Goal: Information Seeking & Learning: Learn about a topic

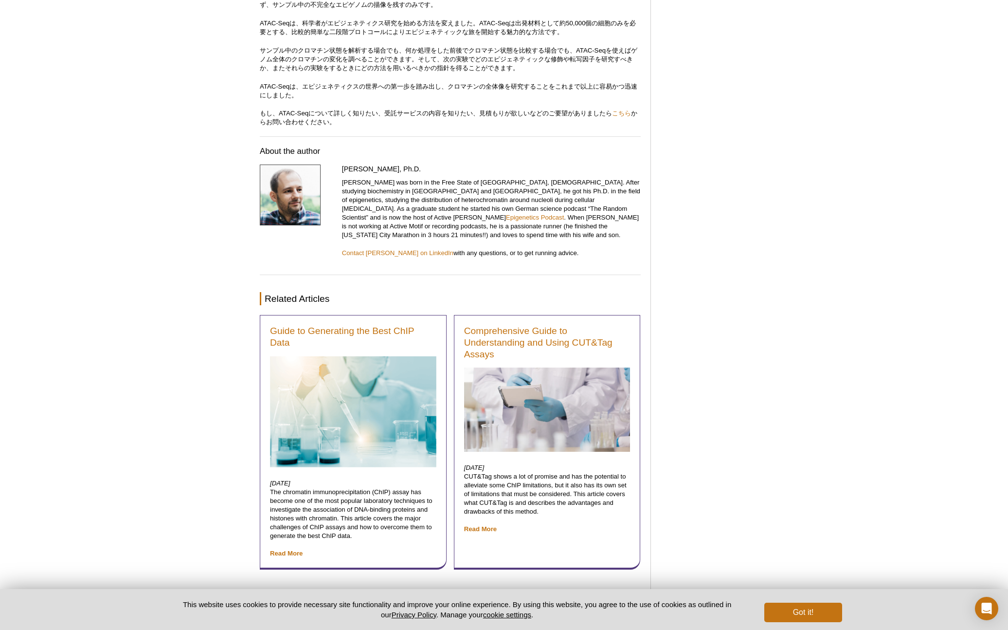
scroll to position [2778, 0]
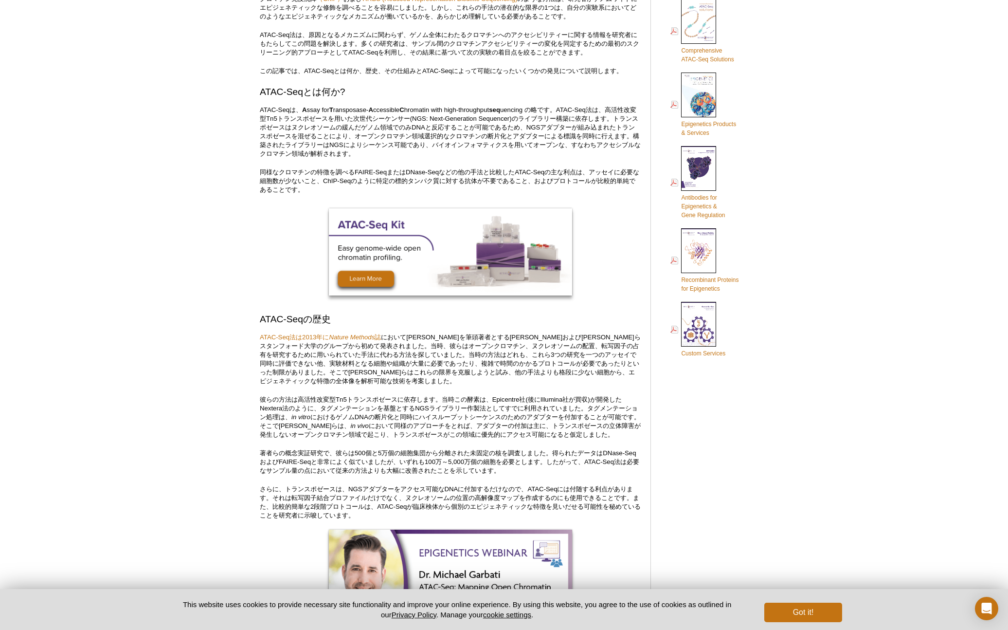
scroll to position [42, 0]
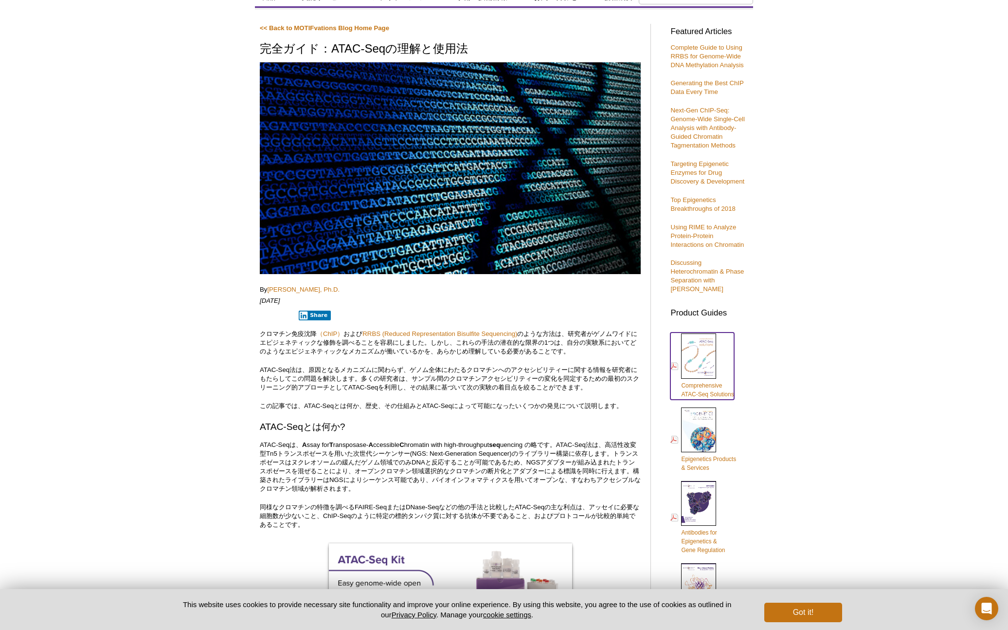
click at [693, 356] on img at bounding box center [698, 355] width 35 height 45
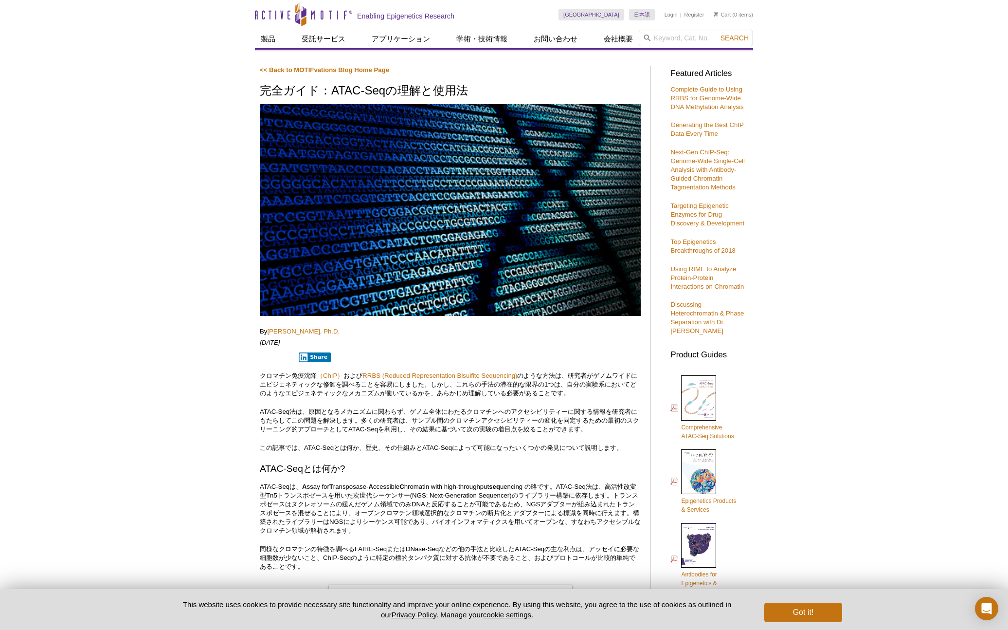
scroll to position [6, 0]
